Goal: Information Seeking & Learning: Learn about a topic

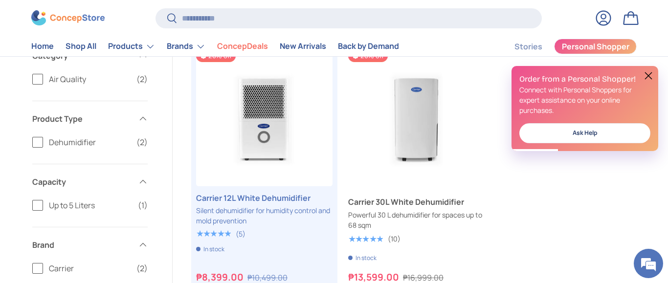
click at [646, 76] on button at bounding box center [648, 76] width 12 height 12
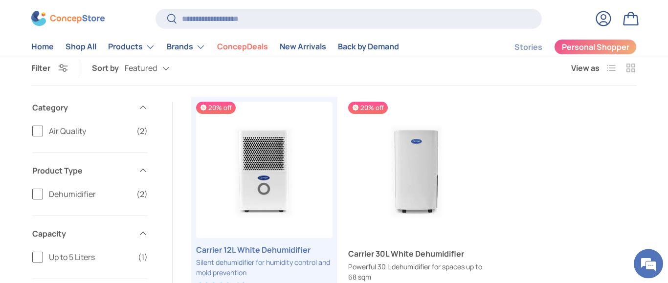
scroll to position [249, 0]
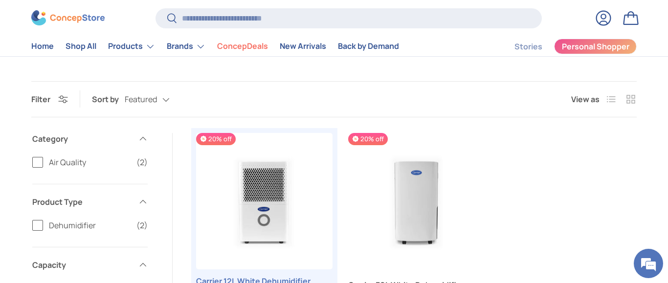
click at [40, 162] on label "Air Quality (2)" at bounding box center [89, 162] width 115 height 12
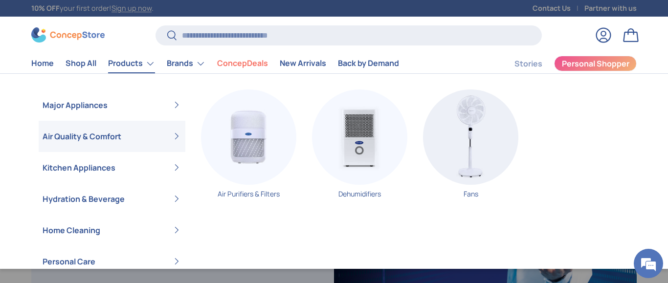
click at [89, 134] on link "Air Quality & Comfort" at bounding box center [112, 136] width 139 height 31
click at [236, 152] on img "Primary" at bounding box center [248, 136] width 95 height 95
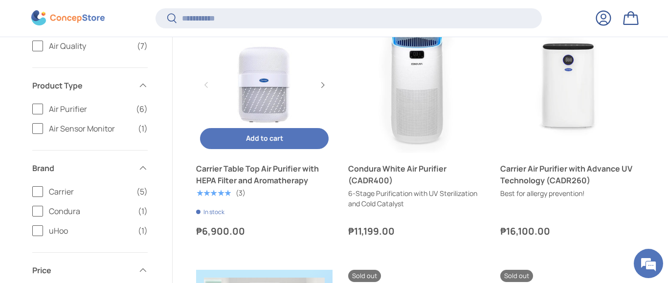
scroll to position [249, 0]
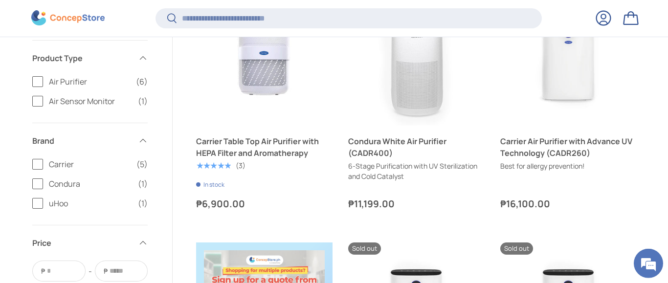
click at [54, 183] on span "Condura" at bounding box center [90, 184] width 83 height 12
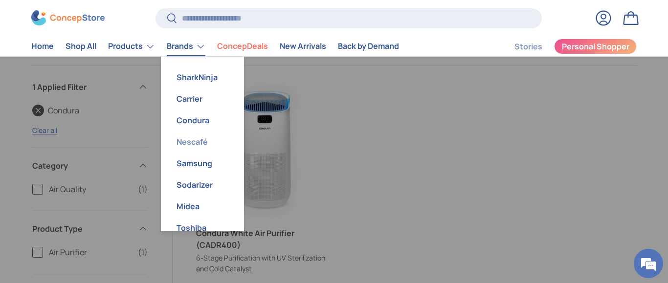
scroll to position [39, 0]
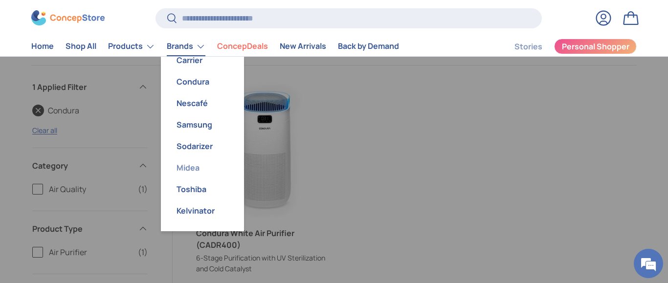
click at [185, 166] on link "Midea" at bounding box center [202, 168] width 71 height 22
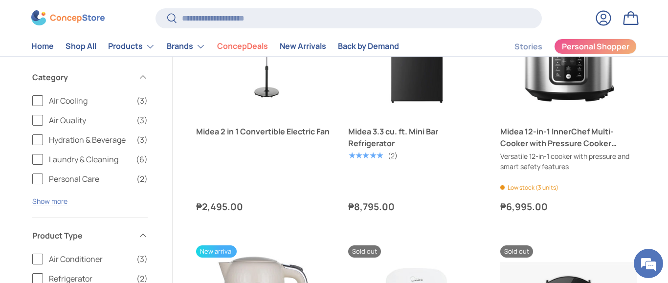
scroll to position [748, 0]
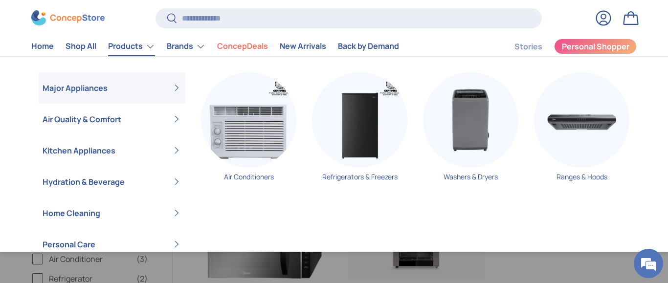
click at [133, 49] on link "Products" at bounding box center [131, 47] width 47 height 20
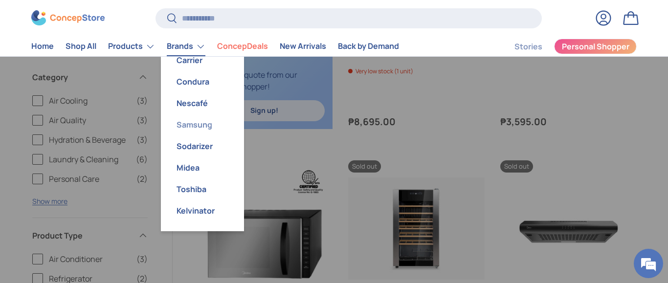
scroll to position [0, 0]
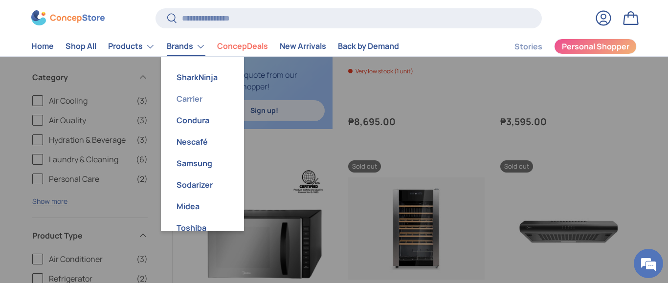
click at [196, 98] on link "Carrier" at bounding box center [202, 99] width 71 height 22
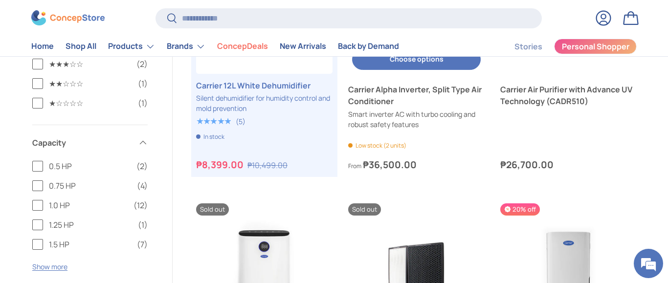
scroll to position [2825, 0]
